Goal: Information Seeking & Learning: Compare options

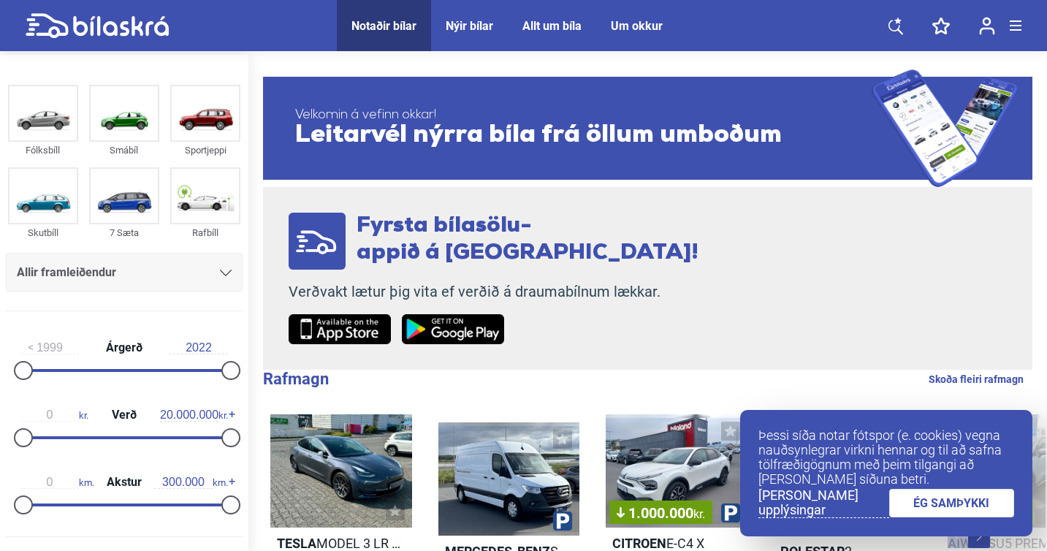
click at [938, 501] on link "ÉG SAMÞYKKI" at bounding box center [952, 503] width 126 height 28
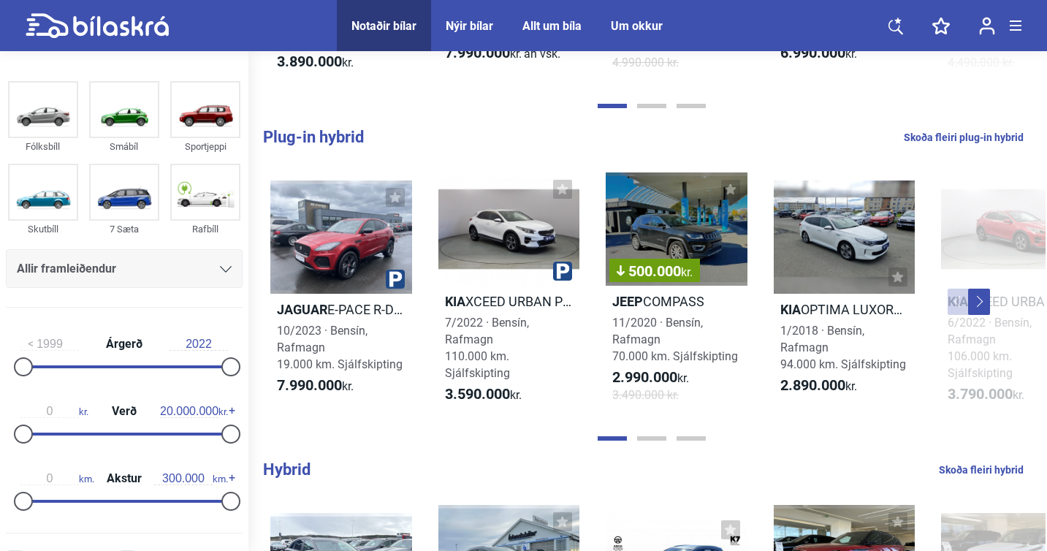
scroll to position [493, 0]
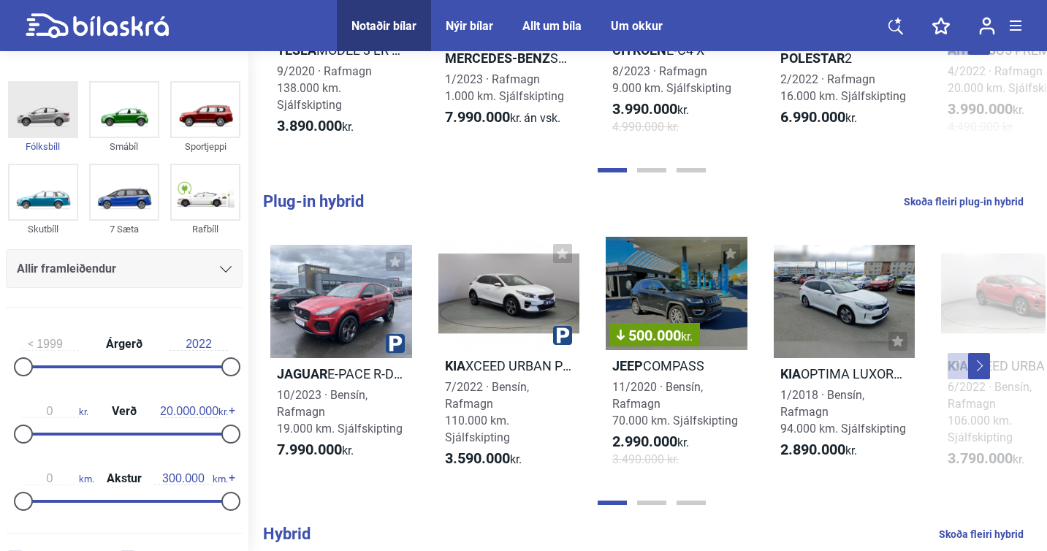
click at [66, 128] on img at bounding box center [42, 110] width 67 height 54
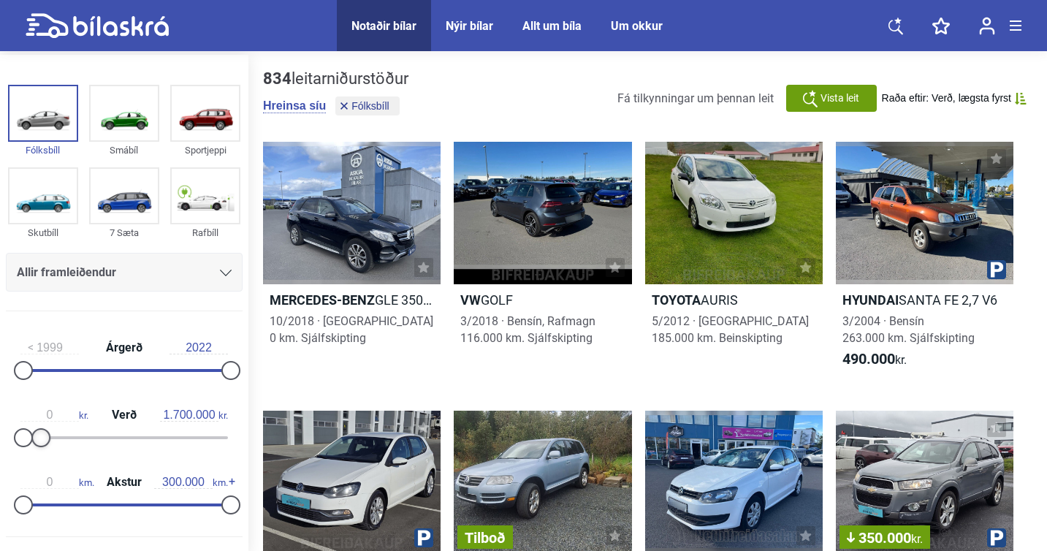
type input "1.600.000"
drag, startPoint x: 227, startPoint y: 442, endPoint x: 40, endPoint y: 444, distance: 186.3
click at [40, 444] on div at bounding box center [40, 437] width 19 height 19
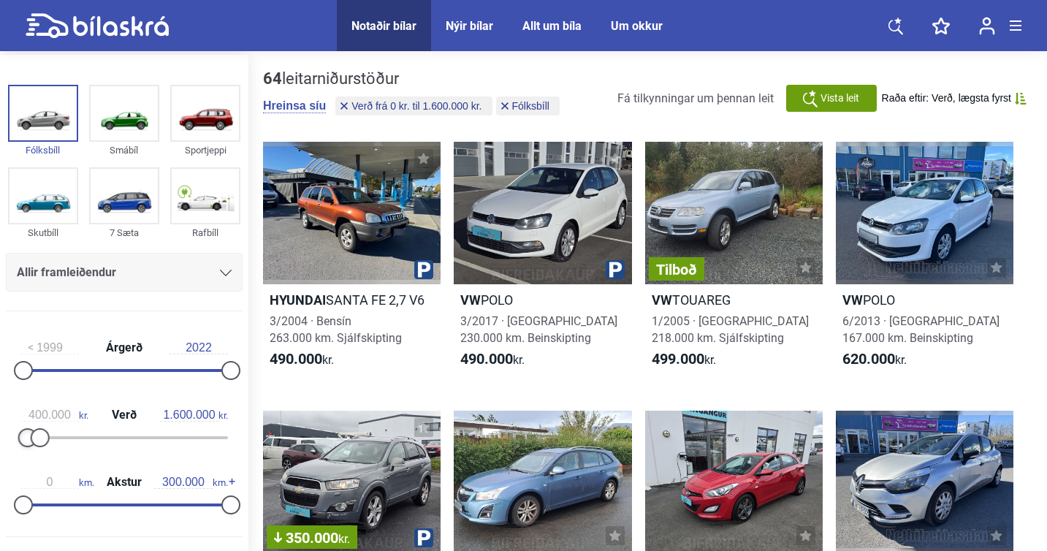
type input "500.000"
click at [28, 440] on div at bounding box center [28, 437] width 19 height 19
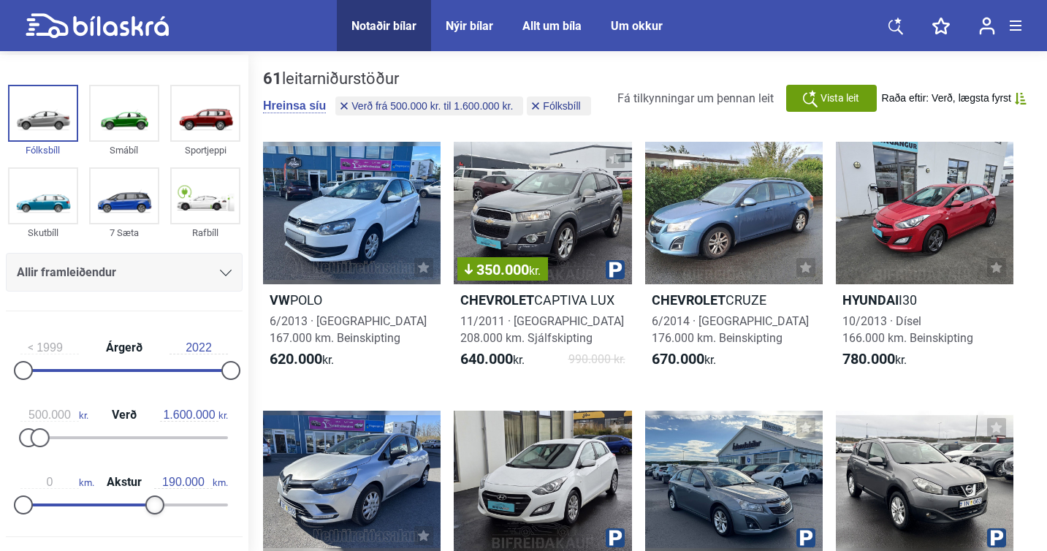
type input "180.000"
drag, startPoint x: 230, startPoint y: 506, endPoint x: 147, endPoint y: 507, distance: 83.3
click at [147, 507] on div at bounding box center [147, 504] width 19 height 19
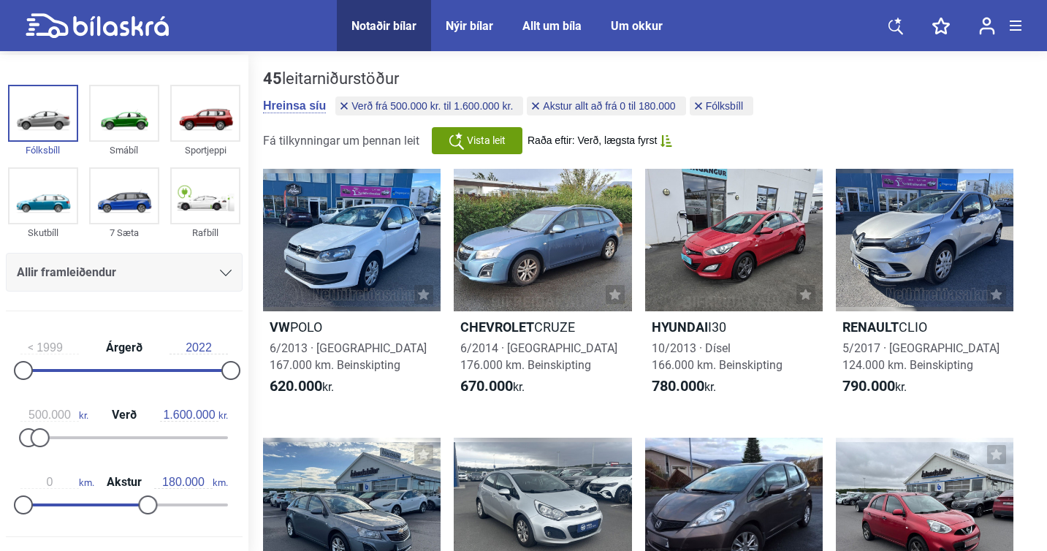
click at [664, 143] on icon at bounding box center [667, 141] width 12 height 12
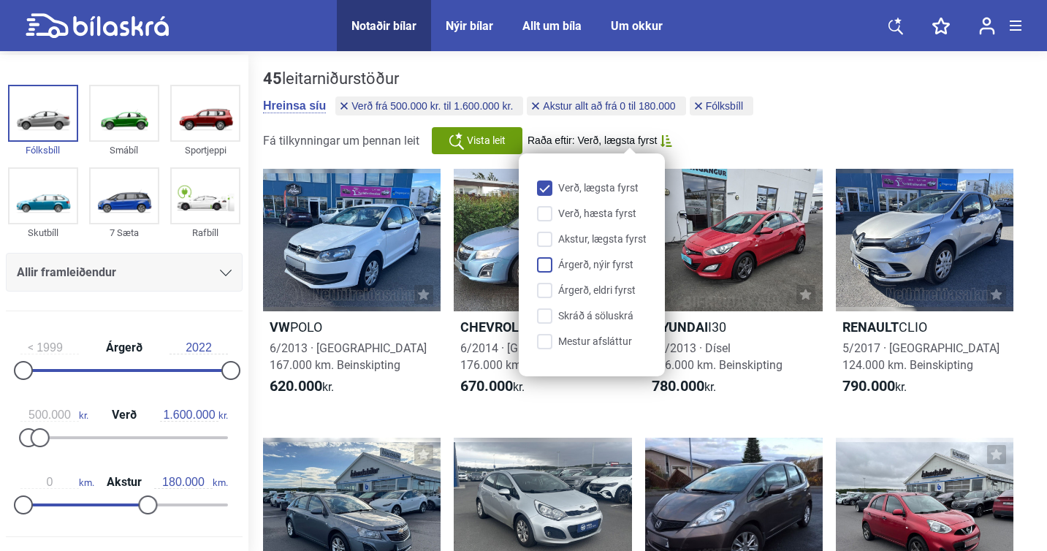
click at [563, 265] on input "Árgerð, nýir fyrst" at bounding box center [595, 265] width 110 height 15
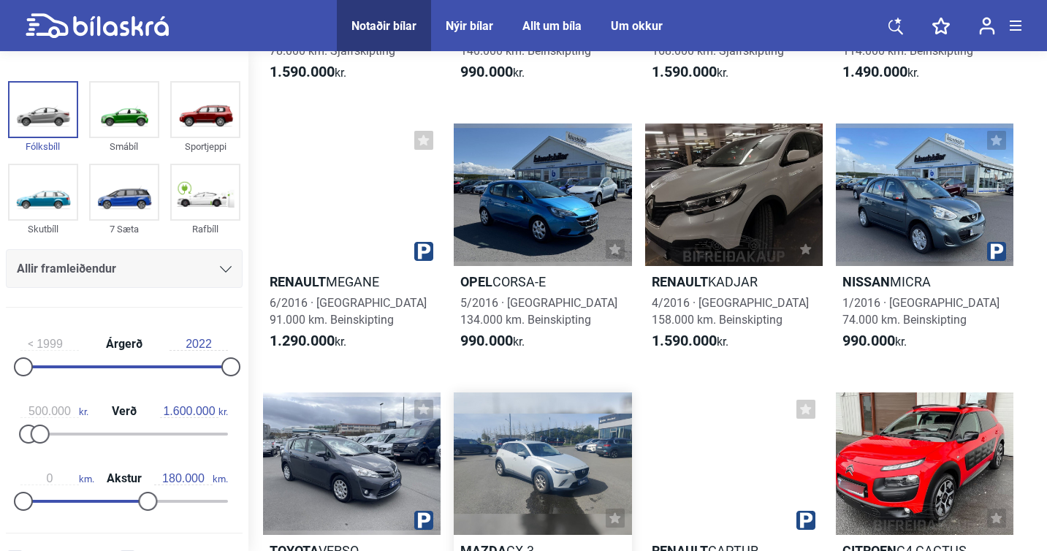
scroll to position [1027, 0]
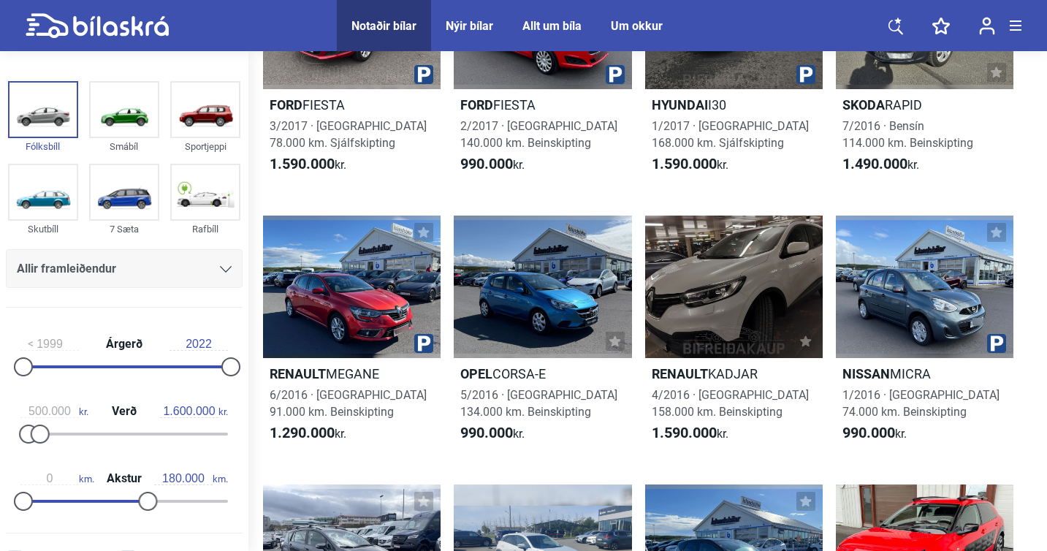
click at [213, 265] on div "Allir framleiðendur" at bounding box center [124, 269] width 215 height 20
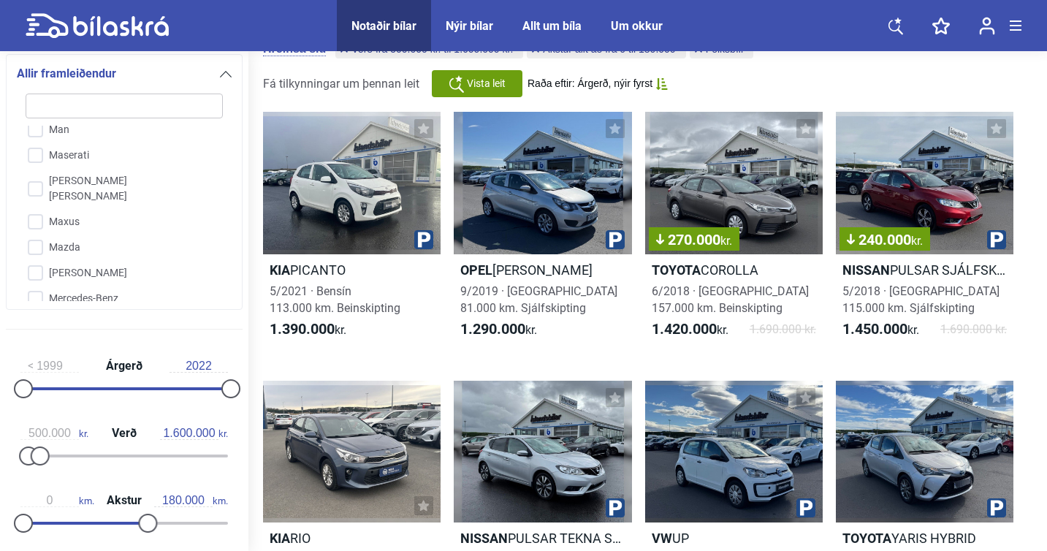
scroll to position [0, 0]
